Goal: Contribute content: Share content

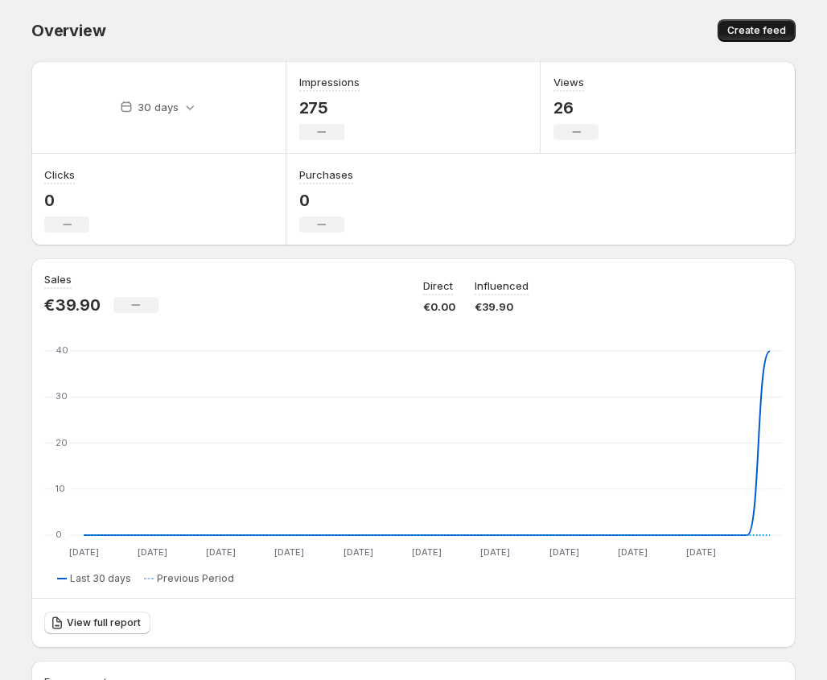
click at [763, 28] on span "Create feed" at bounding box center [756, 30] width 59 height 13
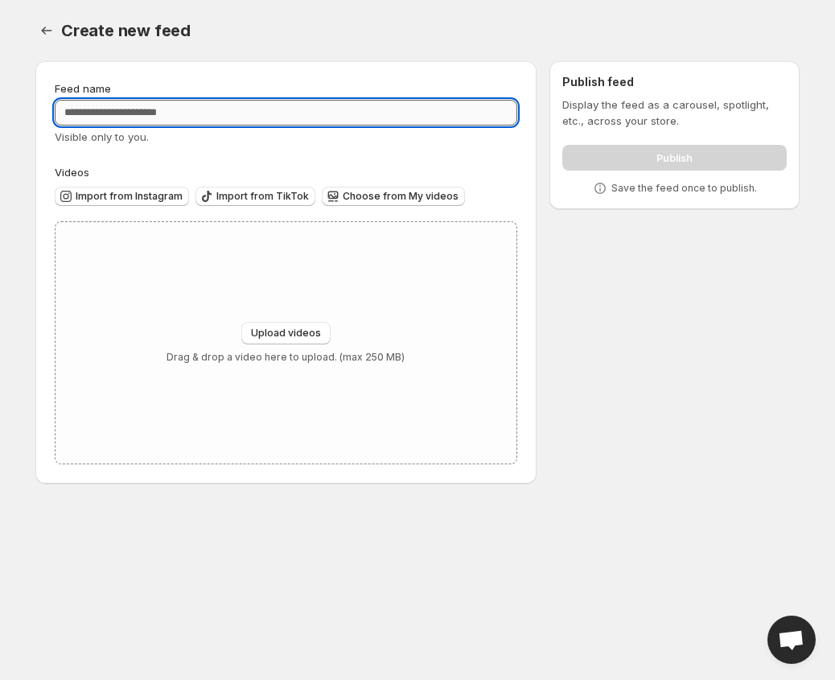
click at [281, 101] on input "Feed name" at bounding box center [286, 113] width 463 height 26
type input "******"
click at [294, 330] on span "Upload videos" at bounding box center [286, 333] width 70 height 13
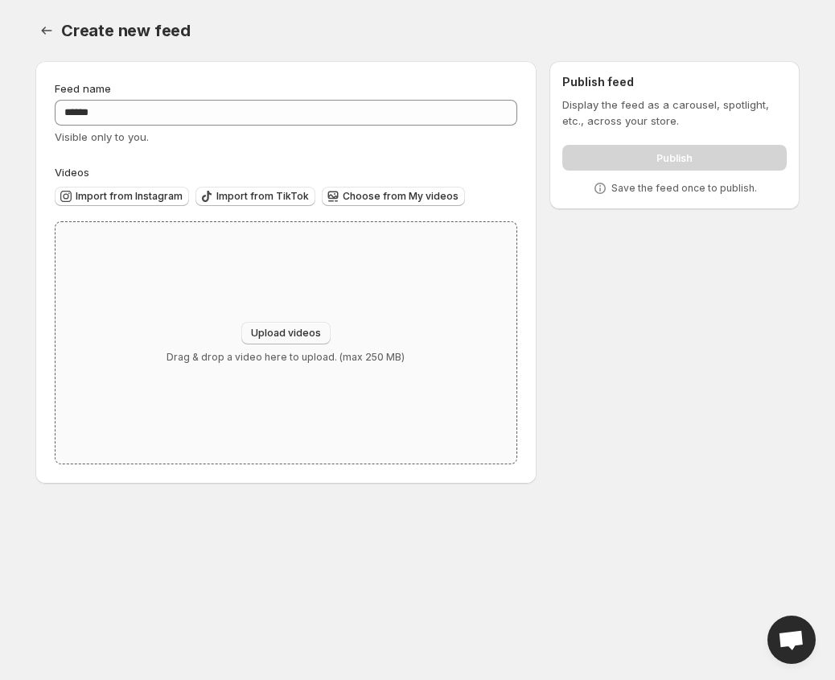
type input "**********"
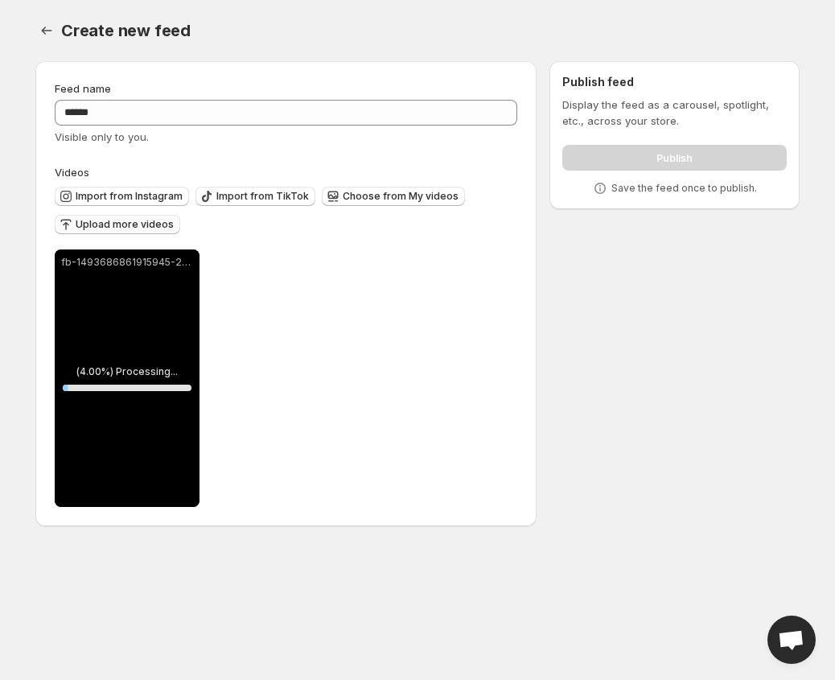
click at [126, 223] on span "Upload more videos" at bounding box center [125, 224] width 98 height 13
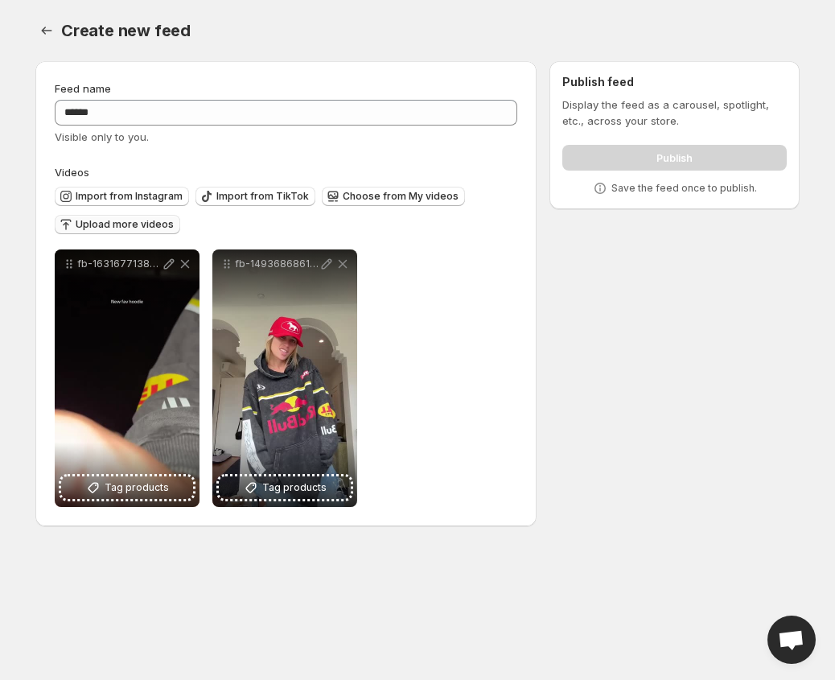
click at [60, 224] on icon "button" at bounding box center [66, 224] width 16 height 16
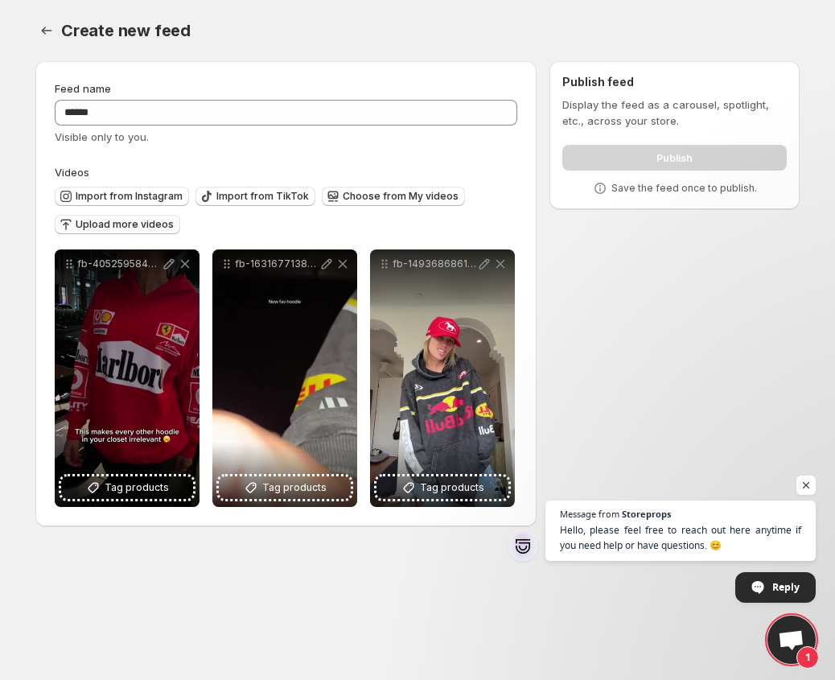
click at [114, 226] on span "Upload more videos" at bounding box center [125, 224] width 98 height 13
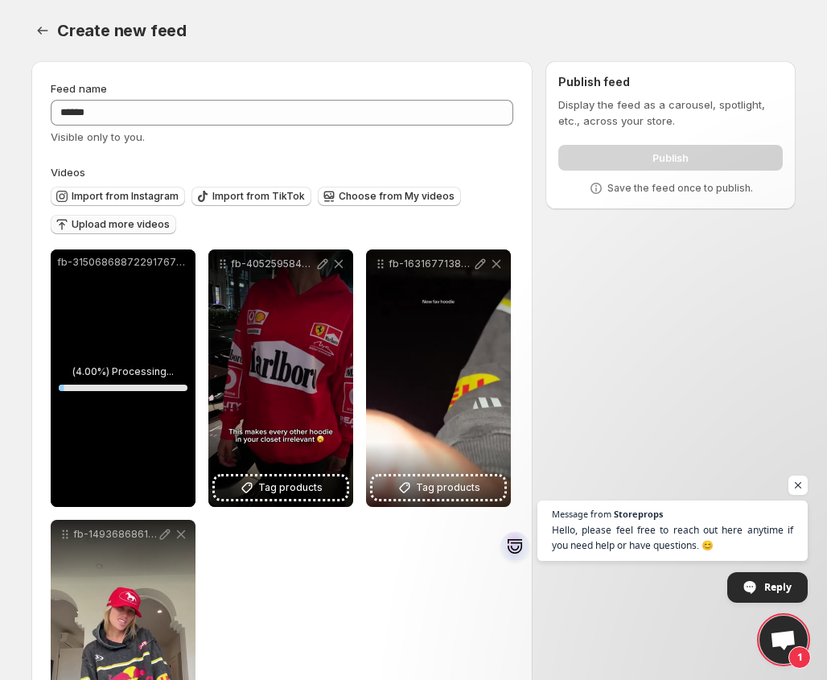
click at [94, 228] on span "Upload more videos" at bounding box center [121, 224] width 98 height 13
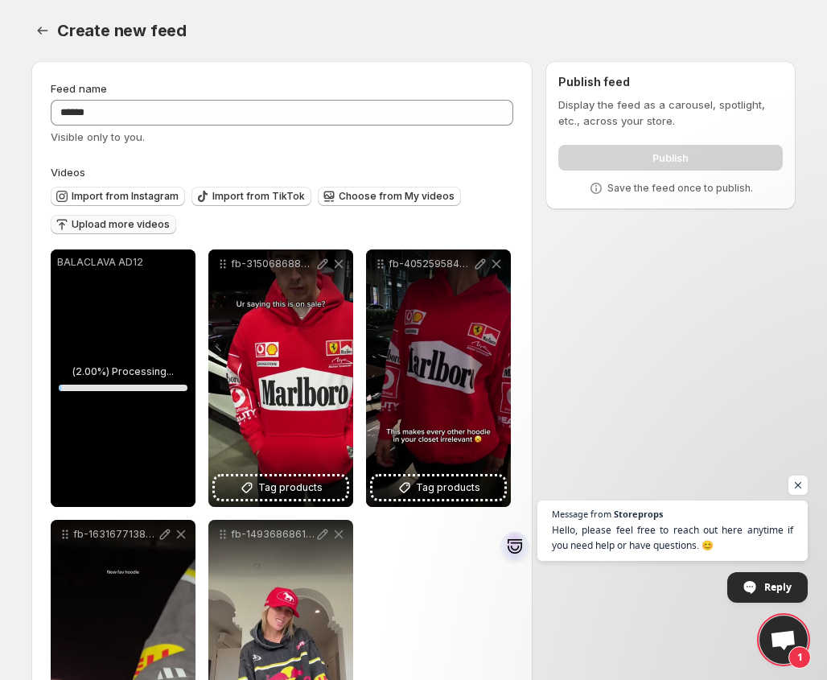
click at [100, 228] on span "Upload more videos" at bounding box center [121, 224] width 98 height 13
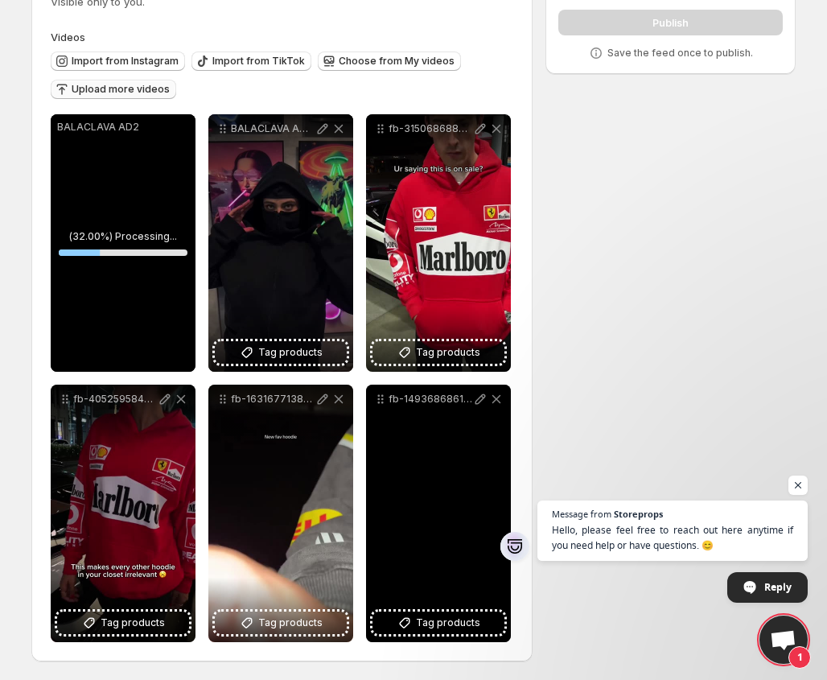
scroll to position [136, 0]
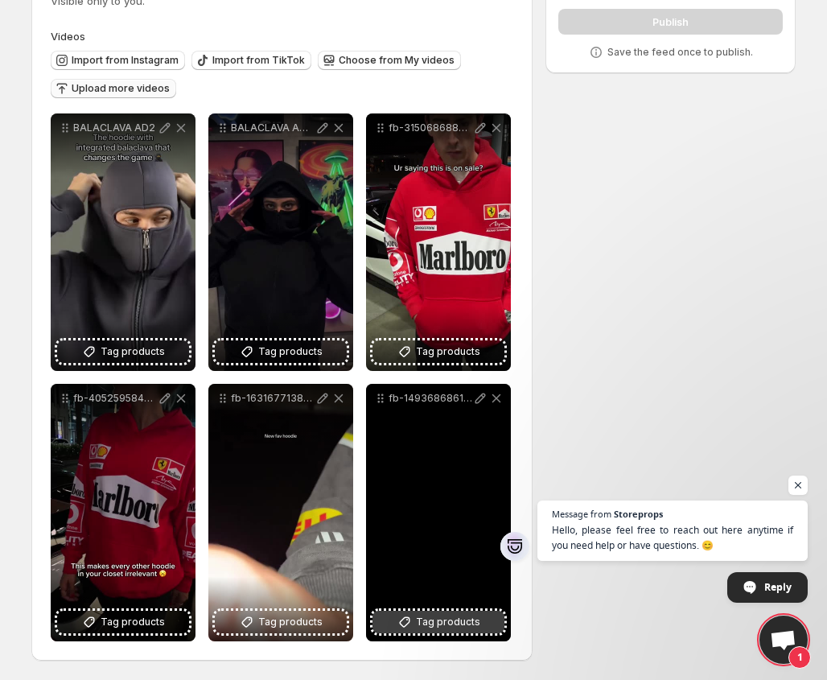
click at [447, 623] on span "Tag products" at bounding box center [448, 622] width 64 height 16
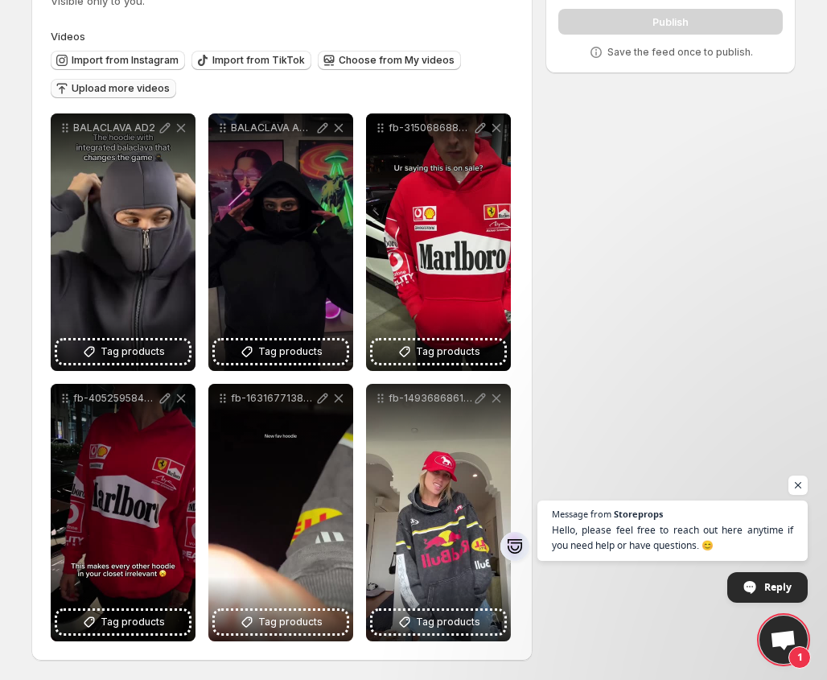
click at [111, 89] on span "Upload more videos" at bounding box center [121, 88] width 98 height 13
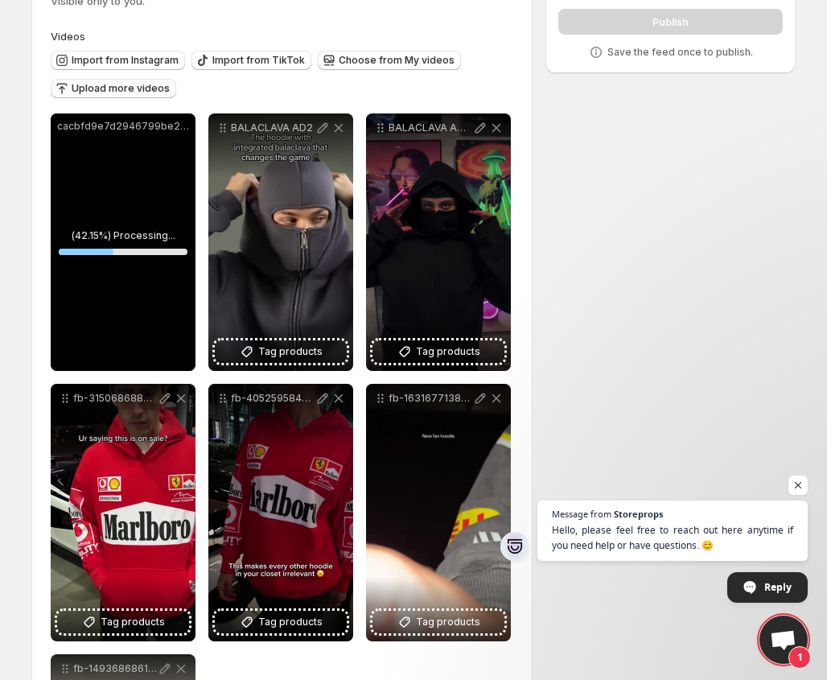
scroll to position [216, 0]
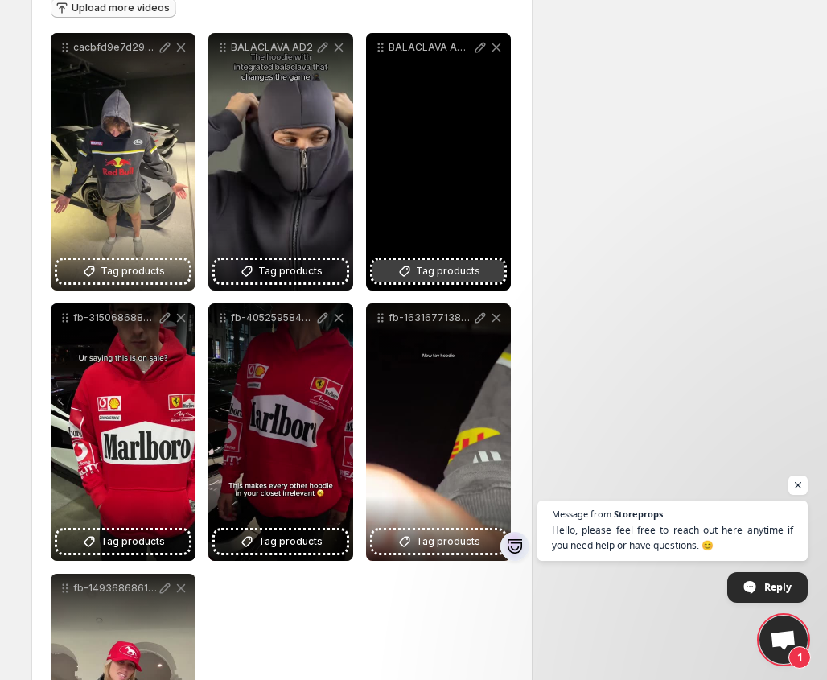
click at [451, 276] on span "Tag products" at bounding box center [448, 271] width 64 height 16
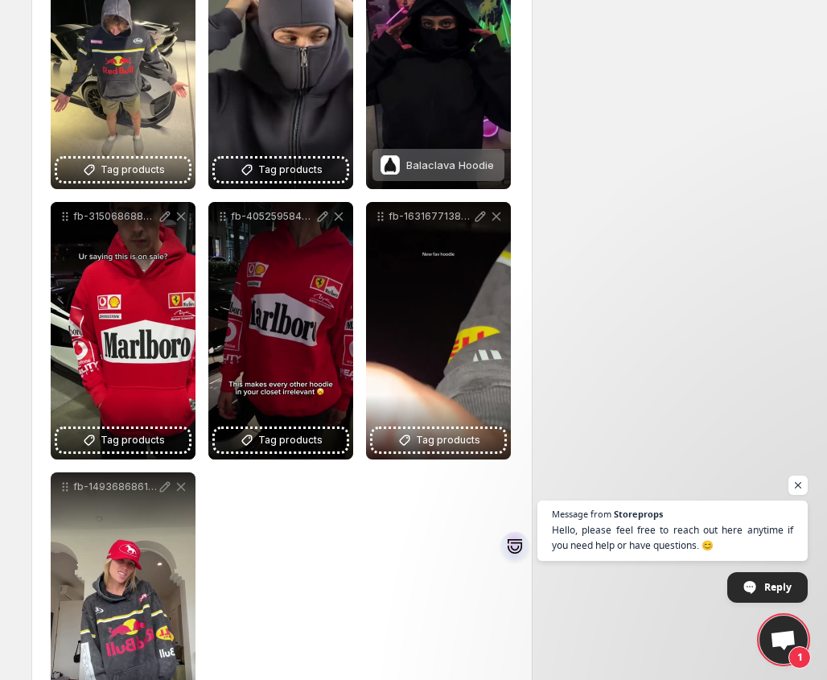
scroll to position [165, 0]
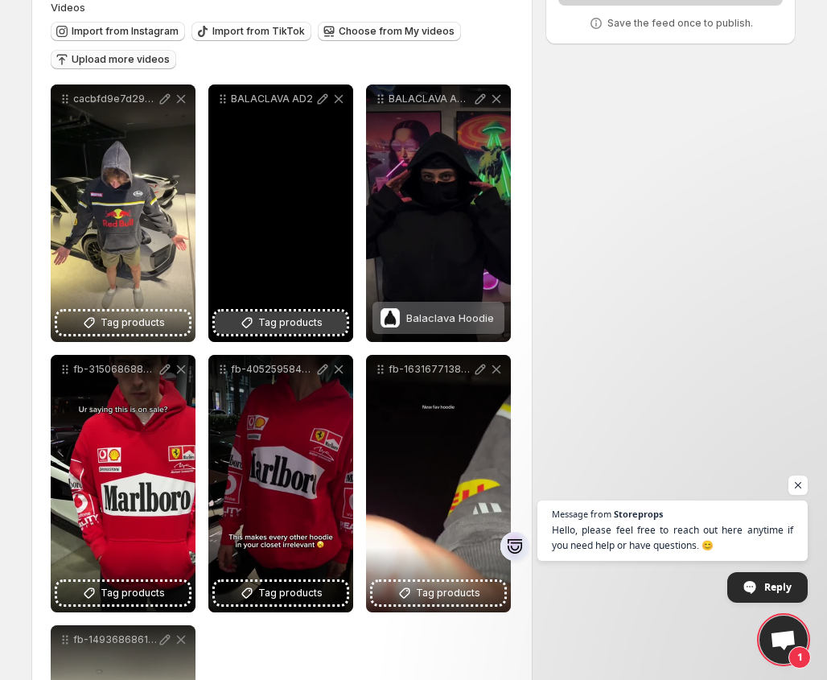
click at [270, 317] on span "Tag products" at bounding box center [290, 323] width 64 height 16
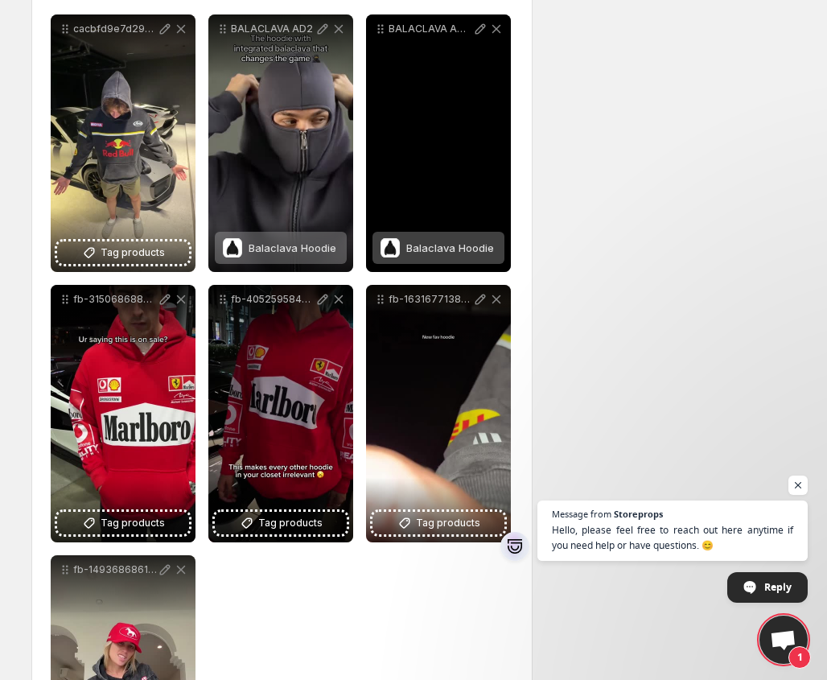
scroll to position [326, 0]
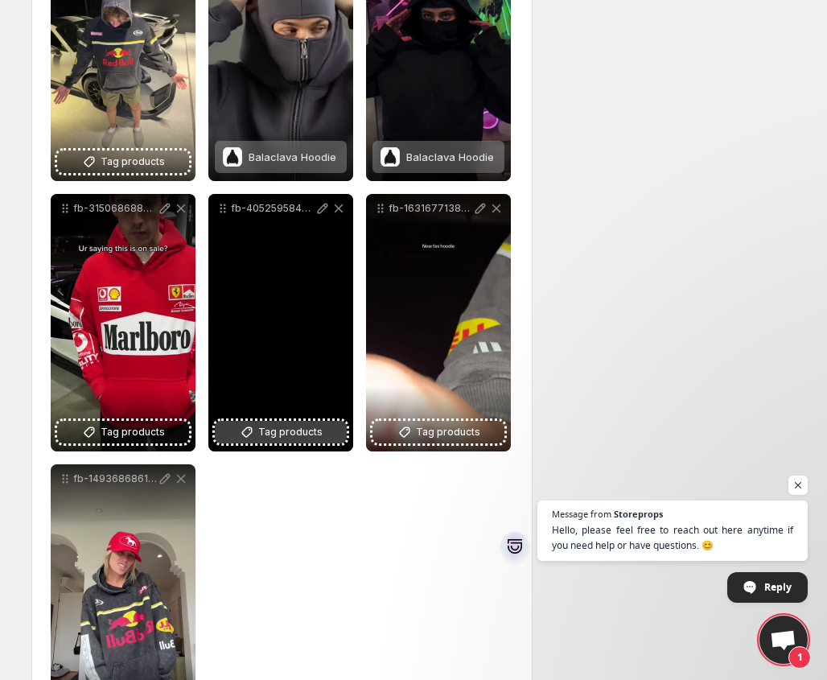
click at [282, 430] on span "Tag products" at bounding box center [290, 432] width 64 height 16
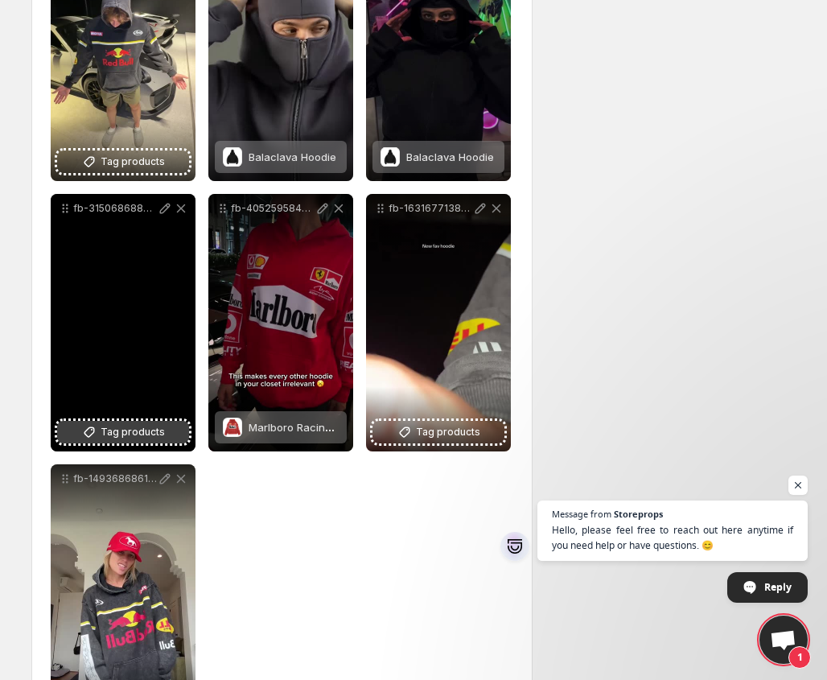
click at [147, 439] on span "Tag products" at bounding box center [133, 432] width 64 height 16
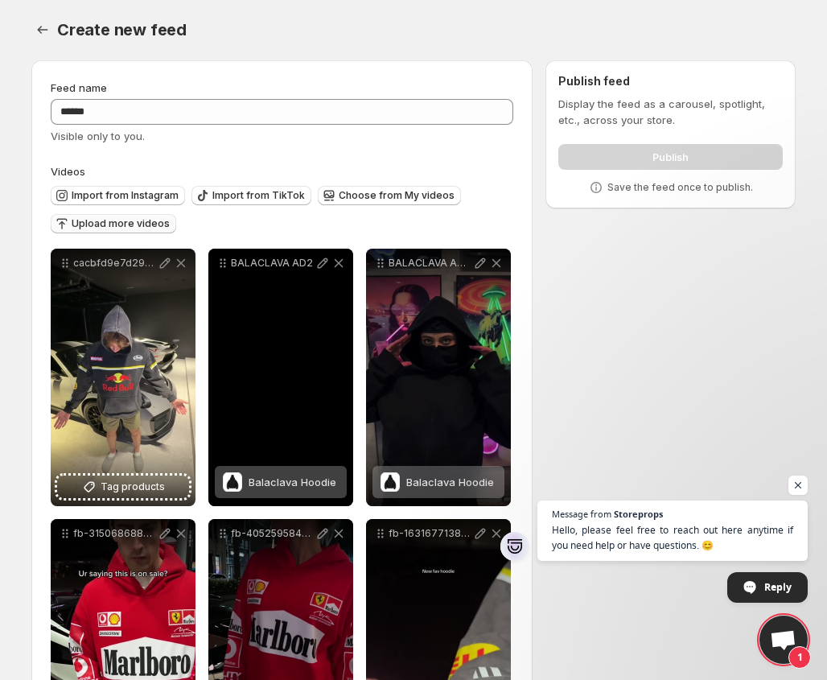
scroll to position [0, 0]
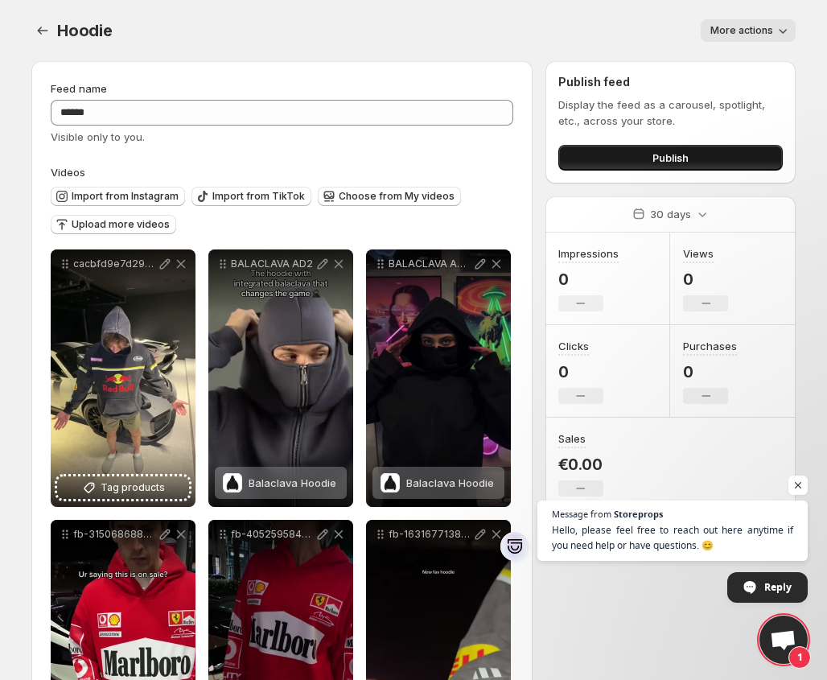
click at [699, 154] on button "Publish" at bounding box center [670, 158] width 224 height 26
click at [37, 35] on icon "Settings" at bounding box center [43, 31] width 16 height 16
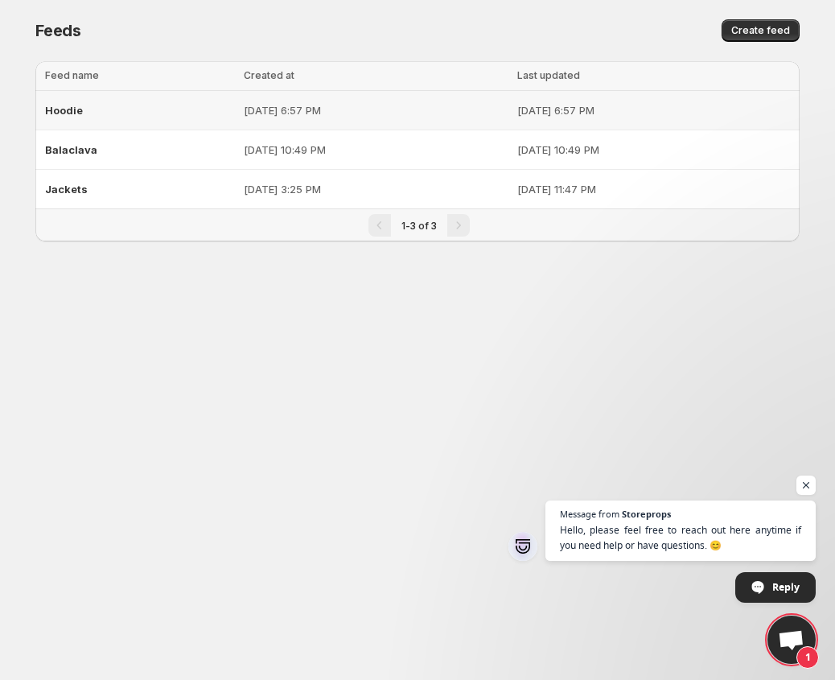
click at [405, 113] on p "[DATE] 6:57 PM" at bounding box center [375, 110] width 263 height 16
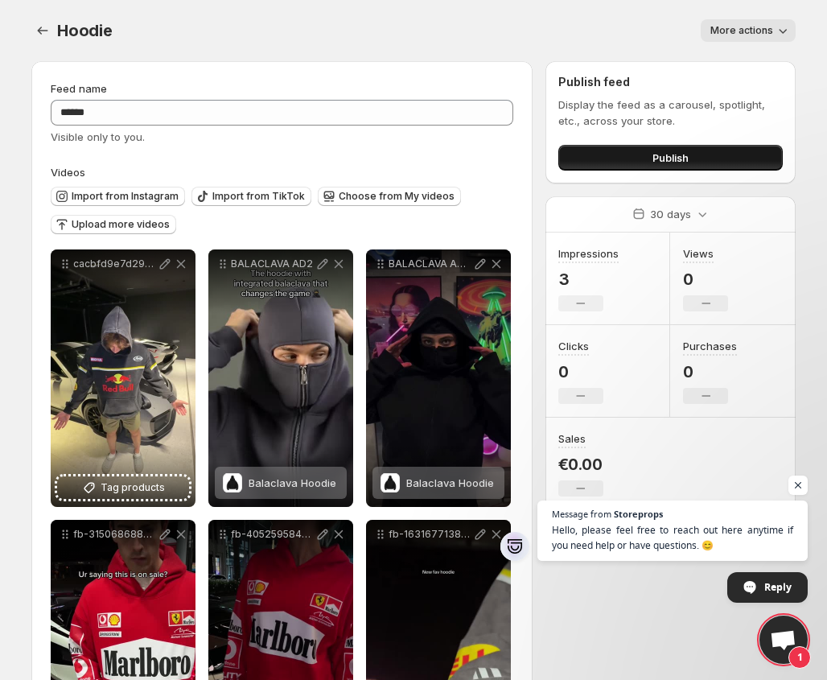
click at [666, 156] on span "Publish" at bounding box center [670, 158] width 36 height 16
click at [744, 27] on span "More actions" at bounding box center [741, 30] width 63 height 13
click at [650, 155] on button "Publish" at bounding box center [670, 158] width 224 height 26
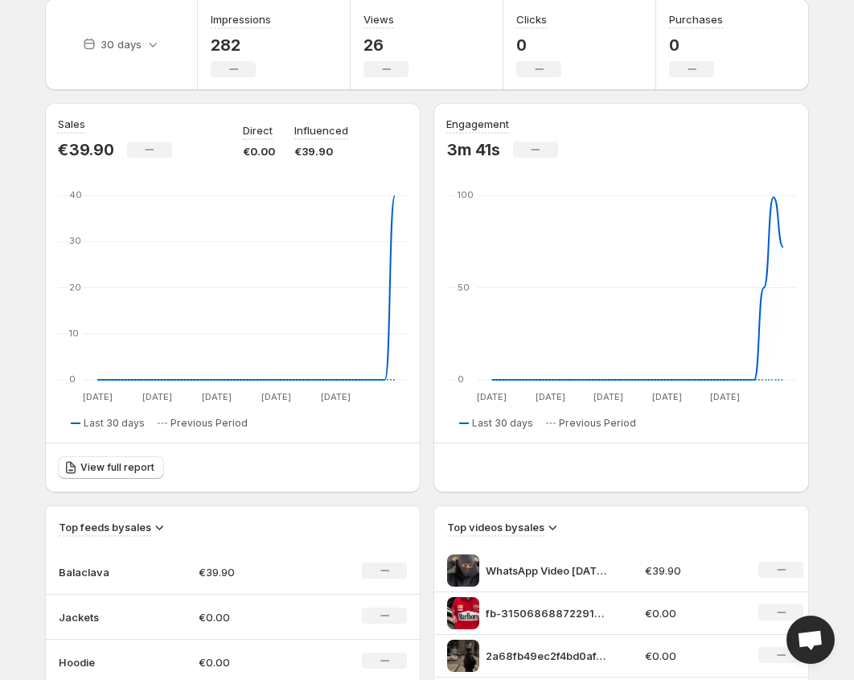
scroll to position [161, 0]
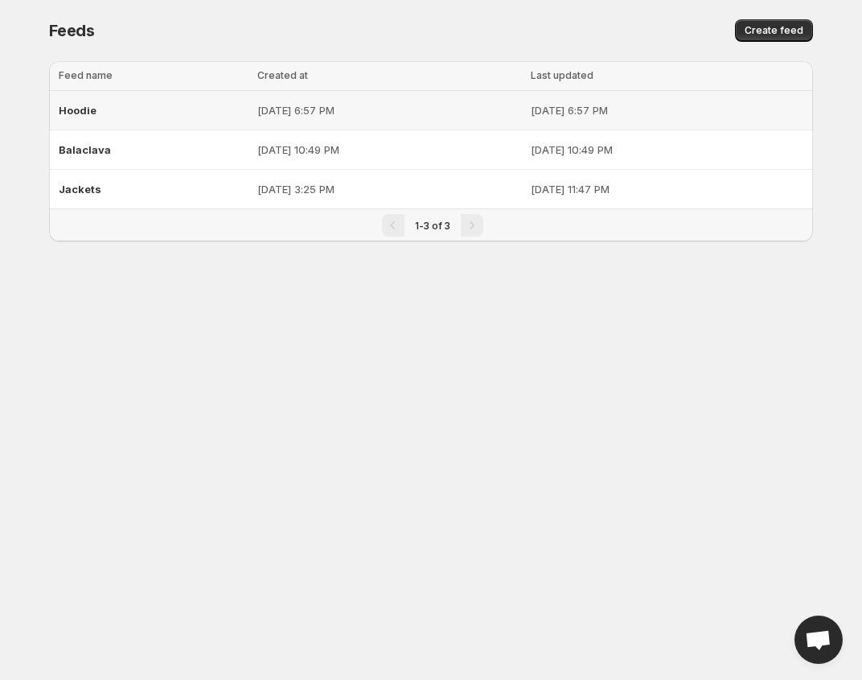
click at [410, 114] on p "[DATE] 6:57 PM" at bounding box center [388, 110] width 263 height 16
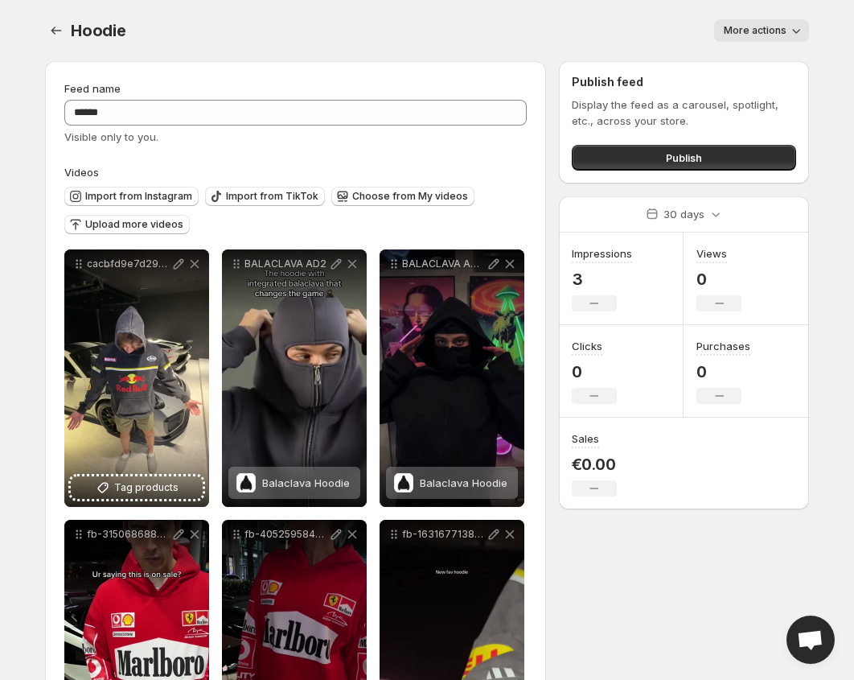
click at [769, 28] on span "More actions" at bounding box center [755, 30] width 63 height 13
click at [521, 33] on div "More actions" at bounding box center [478, 30] width 664 height 23
